Goal: Information Seeking & Learning: Learn about a topic

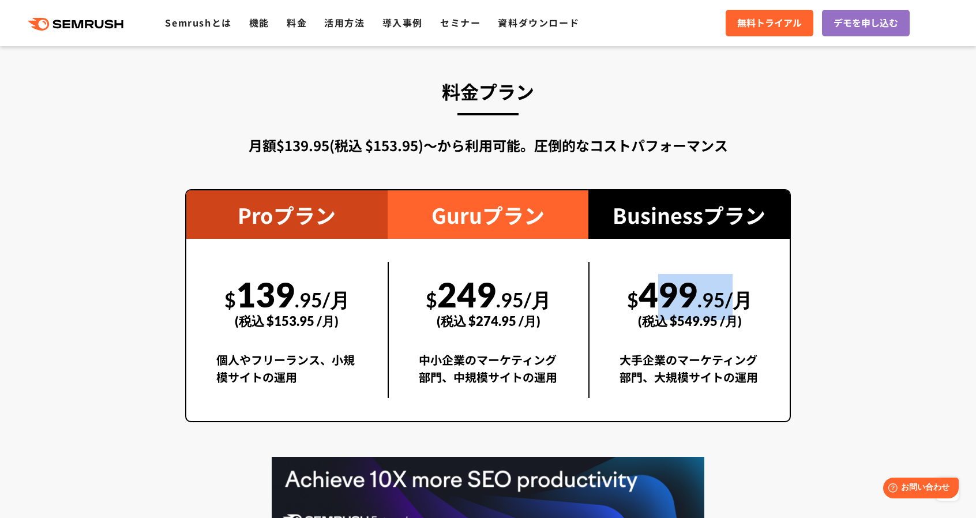
drag, startPoint x: 647, startPoint y: 293, endPoint x: 744, endPoint y: 292, distance: 96.9
click at [744, 292] on div "$ 499 .95/月 (税込 $549.95 /月)" at bounding box center [689, 302] width 140 height 80
click at [744, 292] on span ".95/月" at bounding box center [724, 300] width 55 height 24
drag, startPoint x: 733, startPoint y: 298, endPoint x: 649, endPoint y: 298, distance: 84.8
click at [649, 298] on div "$ 499 .95/月 (税込 $549.95 /月)" at bounding box center [689, 302] width 140 height 80
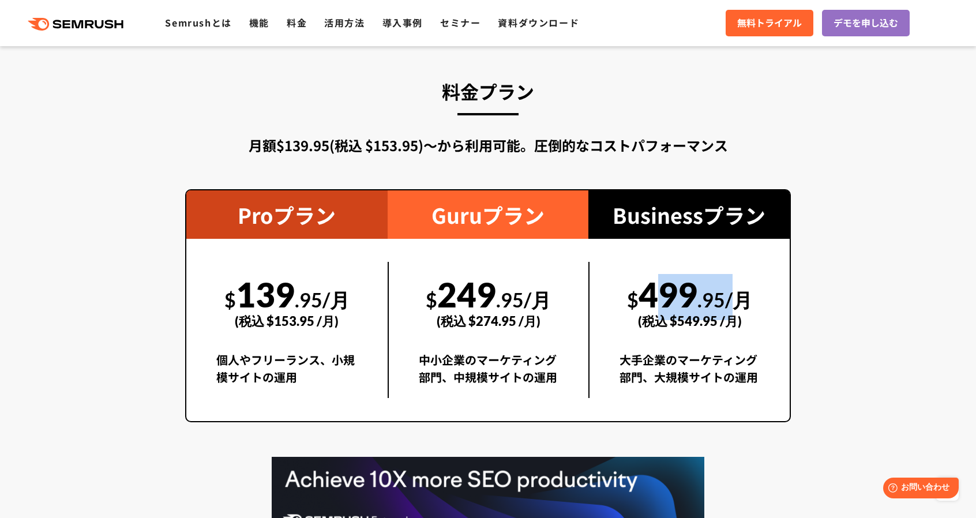
click at [649, 298] on div "$ 499 .95/月 (税込 $549.95 /月)" at bounding box center [689, 302] width 140 height 80
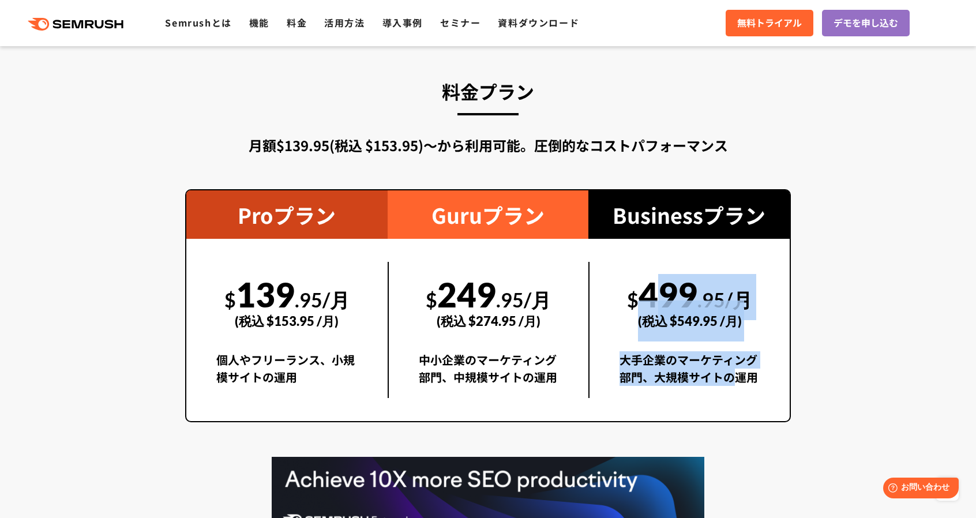
drag, startPoint x: 643, startPoint y: 297, endPoint x: 736, endPoint y: 371, distance: 118.1
click at [736, 371] on div "$ 499 .95/月 (税込 $549.95 /月) 大手企業のマーケティング部門、大規模サイトの運用" at bounding box center [688, 330] width 201 height 136
click at [725, 356] on div "大手企業のマーケティング部門、大規模サイトの運用" at bounding box center [689, 374] width 140 height 47
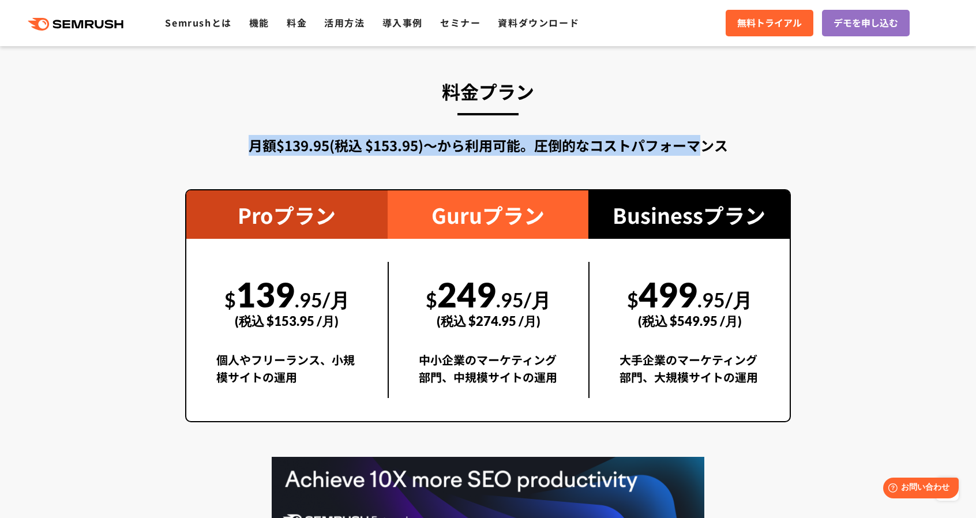
drag, startPoint x: 248, startPoint y: 148, endPoint x: 700, endPoint y: 148, distance: 452.0
click at [700, 148] on div "月額$139.95(税込 $153.95)〜から利用可能。圧倒的なコストパフォーマンス" at bounding box center [487, 145] width 605 height 21
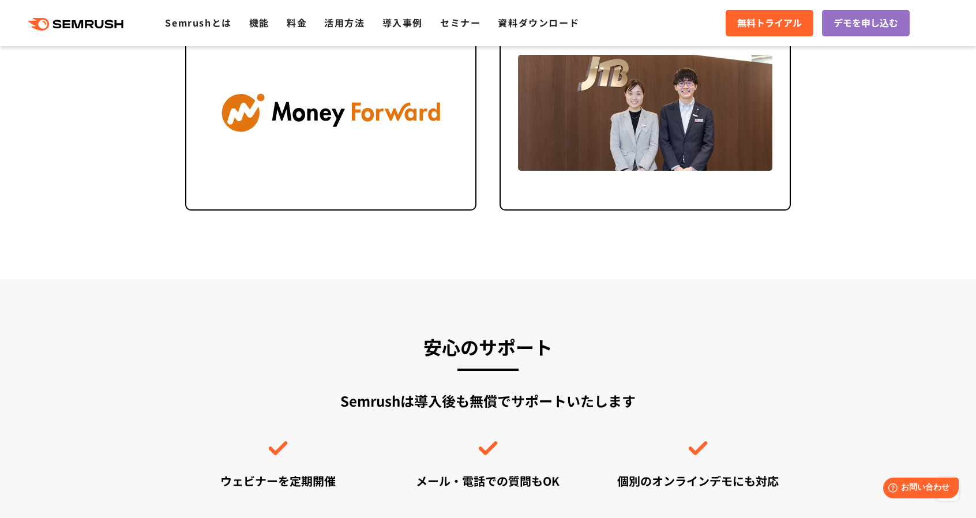
scroll to position [2889, 0]
